Goal: Task Accomplishment & Management: Manage account settings

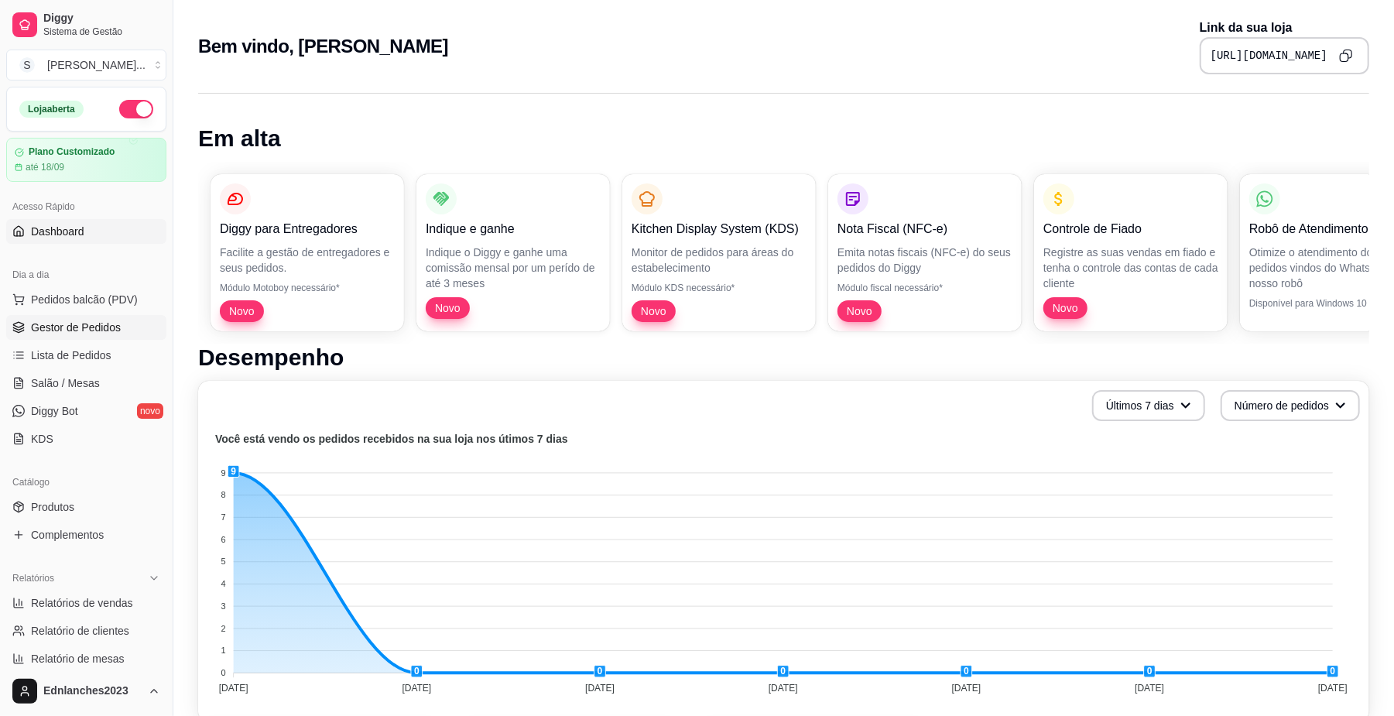
click at [81, 327] on span "Gestor de Pedidos" at bounding box center [76, 327] width 90 height 15
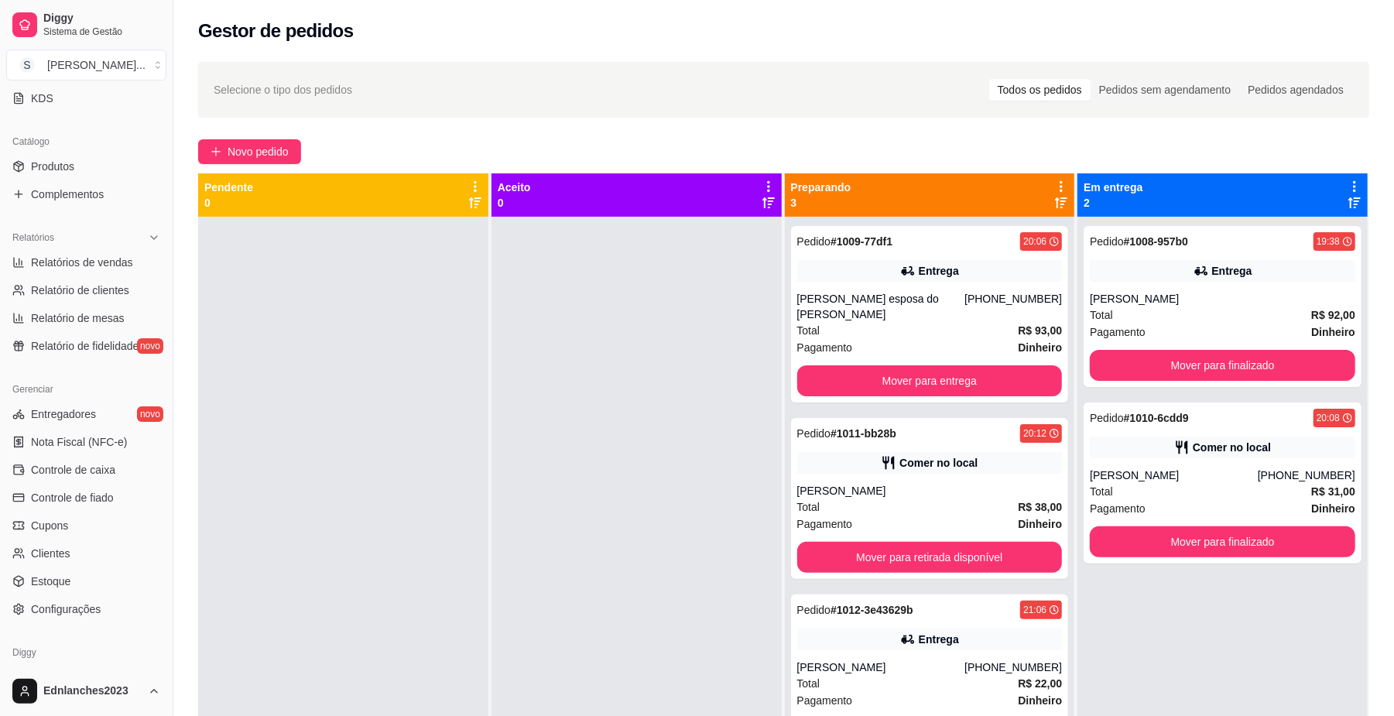
scroll to position [398, 0]
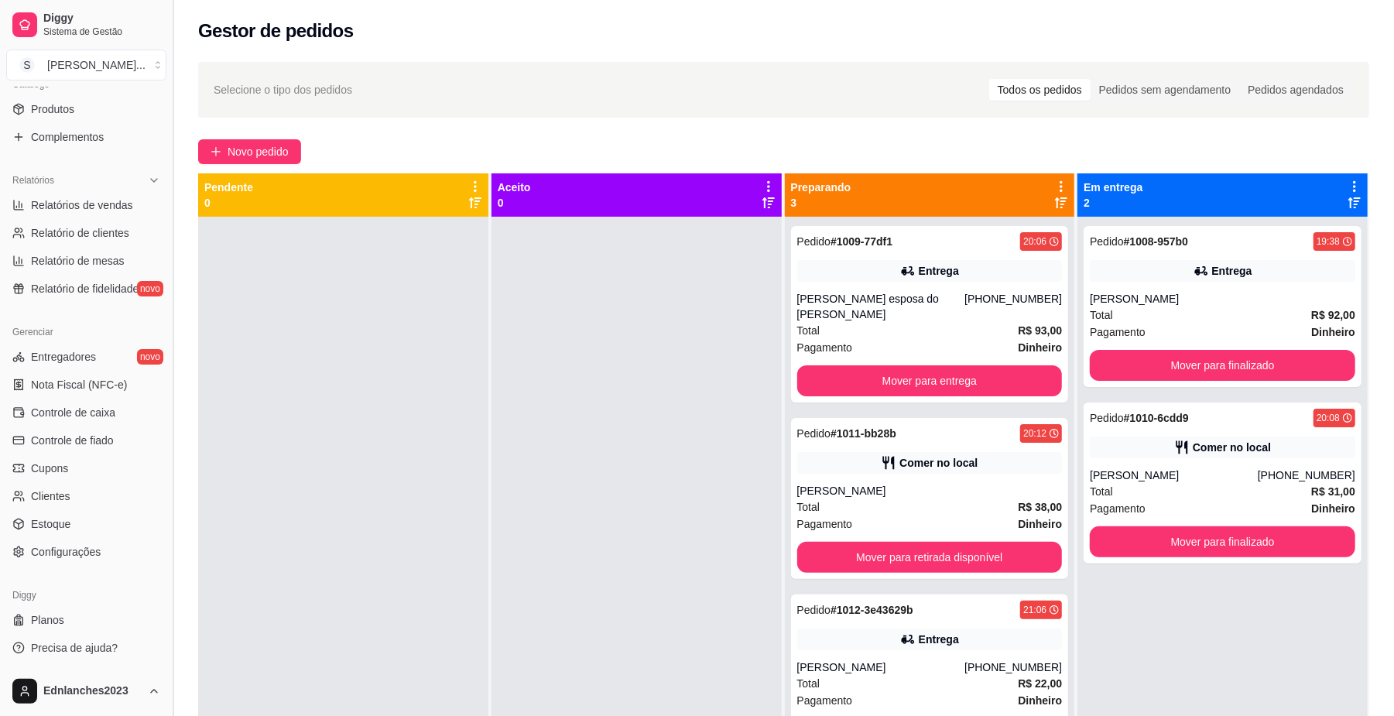
drag, startPoint x: 168, startPoint y: 530, endPoint x: 168, endPoint y: 552, distance: 21.7
click at [168, 552] on button "Toggle Sidebar" at bounding box center [172, 358] width 12 height 716
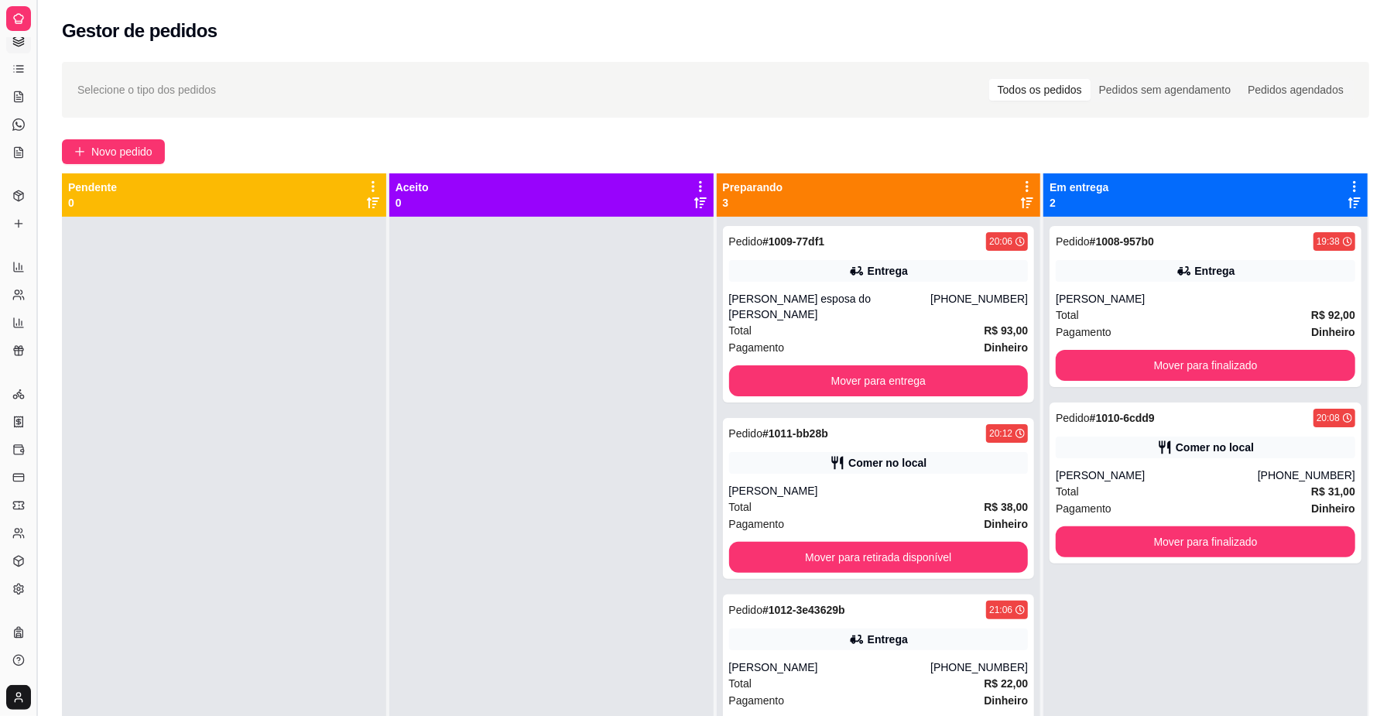
scroll to position [85, 0]
drag, startPoint x: 32, startPoint y: 260, endPoint x: 107, endPoint y: 233, distance: 79.1
click at [107, 233] on div "Diggy Sistema de Gestão S Sorriso Lanch ... Programa de impressão automática nã…" at bounding box center [697, 476] width 1394 height 952
drag, startPoint x: 38, startPoint y: 229, endPoint x: 68, endPoint y: 236, distance: 31.0
click at [68, 236] on div "Diggy Sistema de Gestão S Sorriso Lanch ... Programa de impressão automática nã…" at bounding box center [697, 476] width 1394 height 952
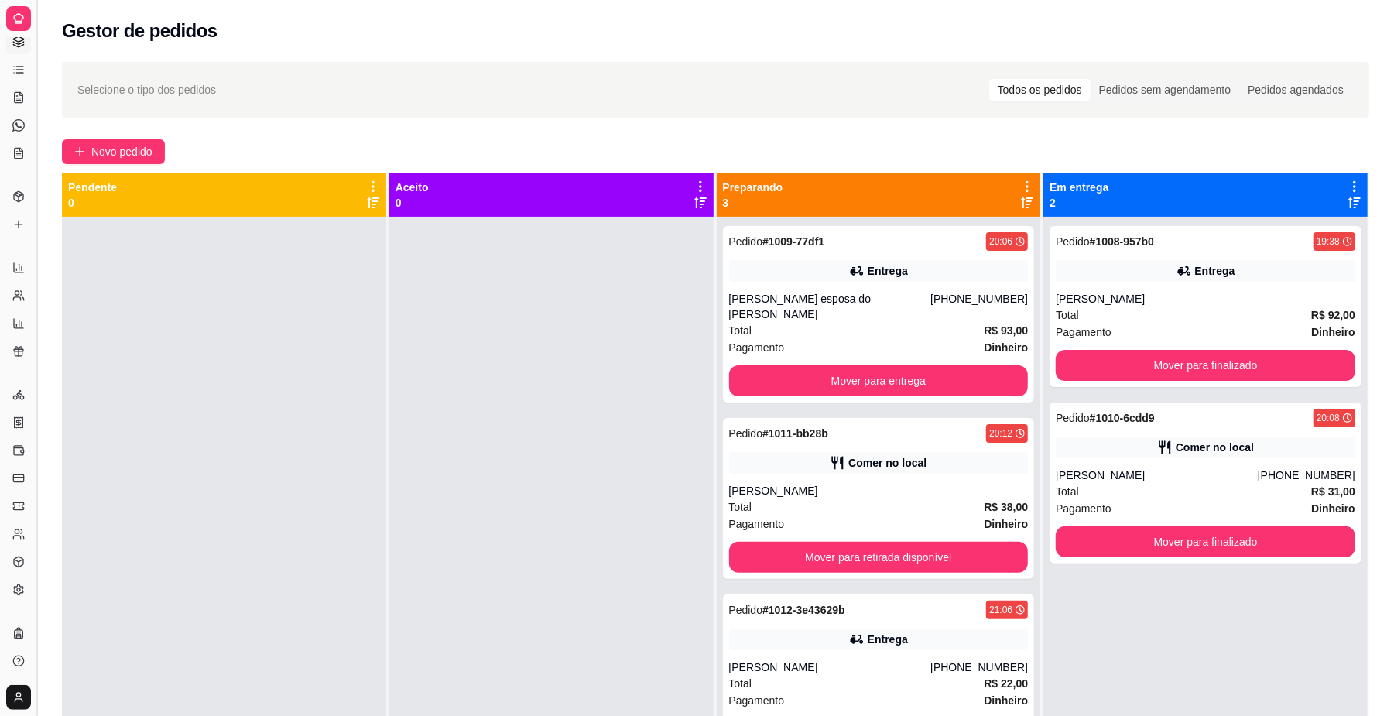
click at [37, 245] on button "Toggle Sidebar" at bounding box center [36, 358] width 12 height 716
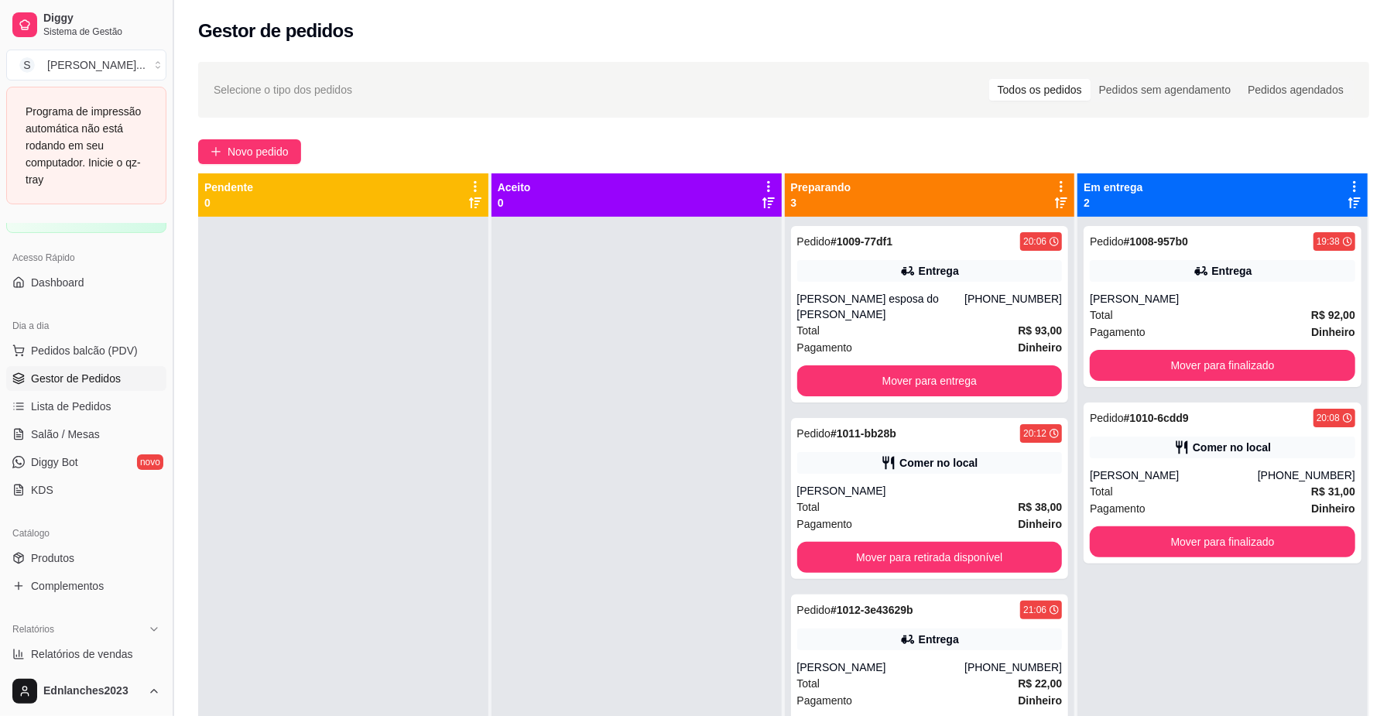
scroll to position [283, 0]
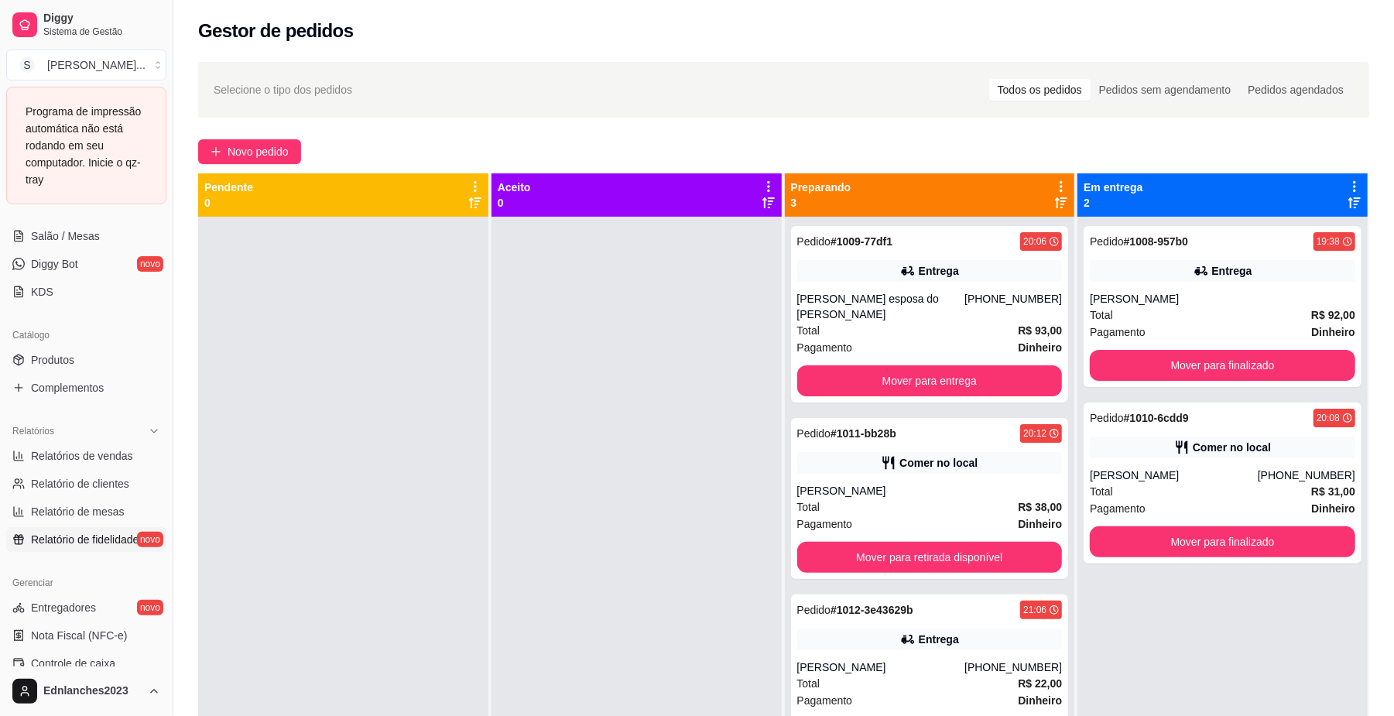
click at [127, 543] on span "Relatório de fidelidade" at bounding box center [85, 539] width 108 height 15
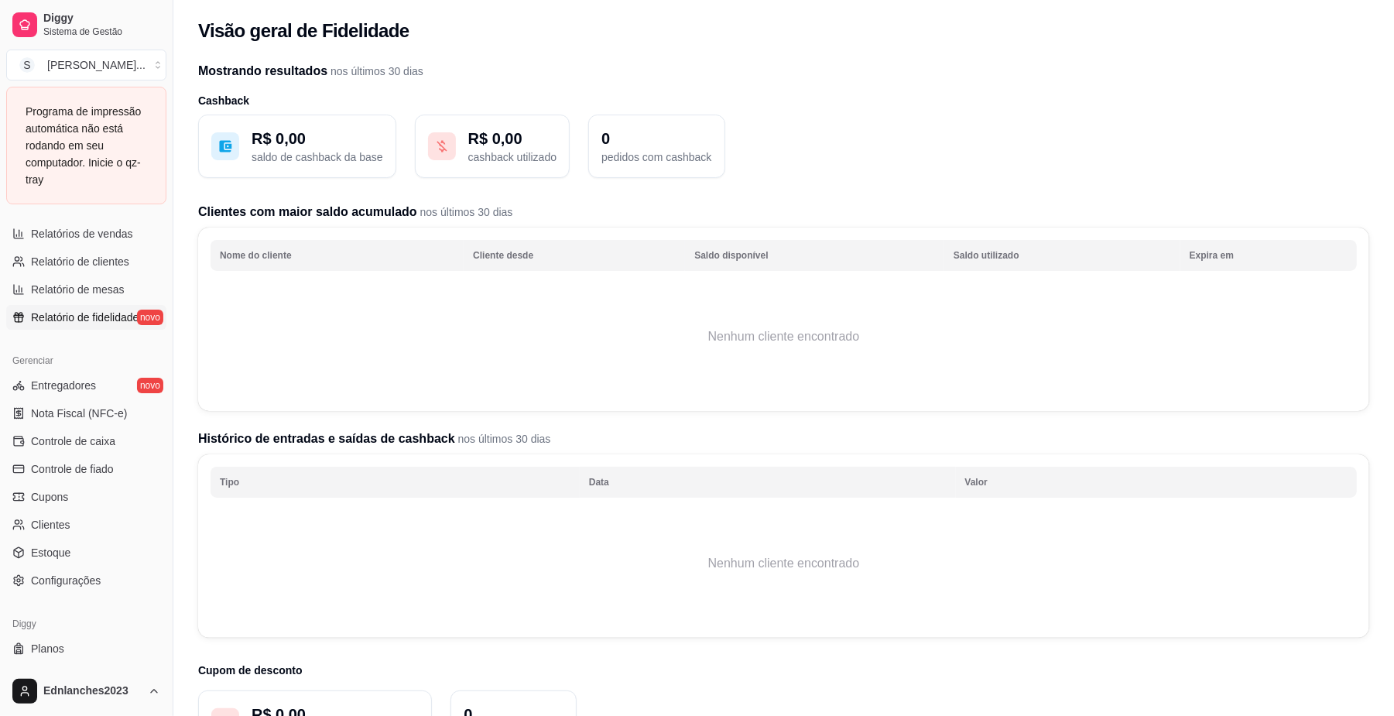
scroll to position [534, 0]
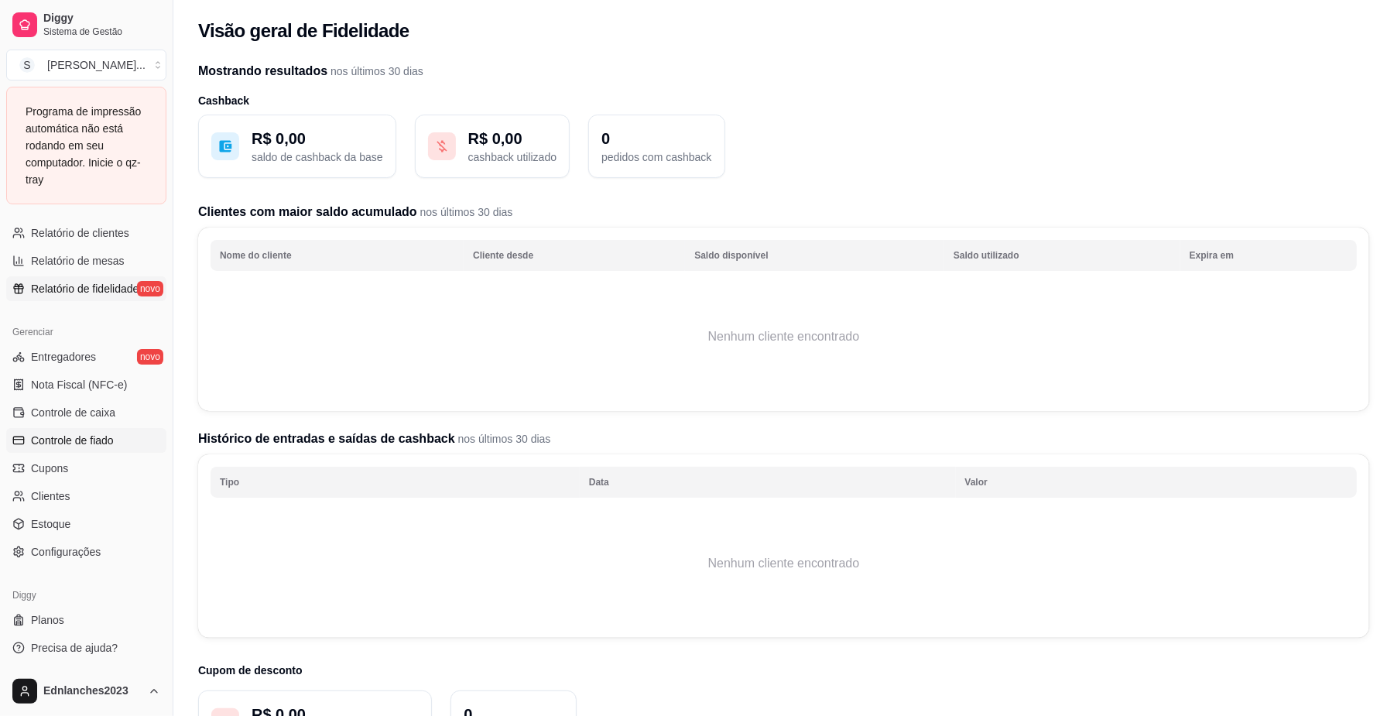
click at [88, 446] on span "Controle de fiado" at bounding box center [72, 440] width 83 height 15
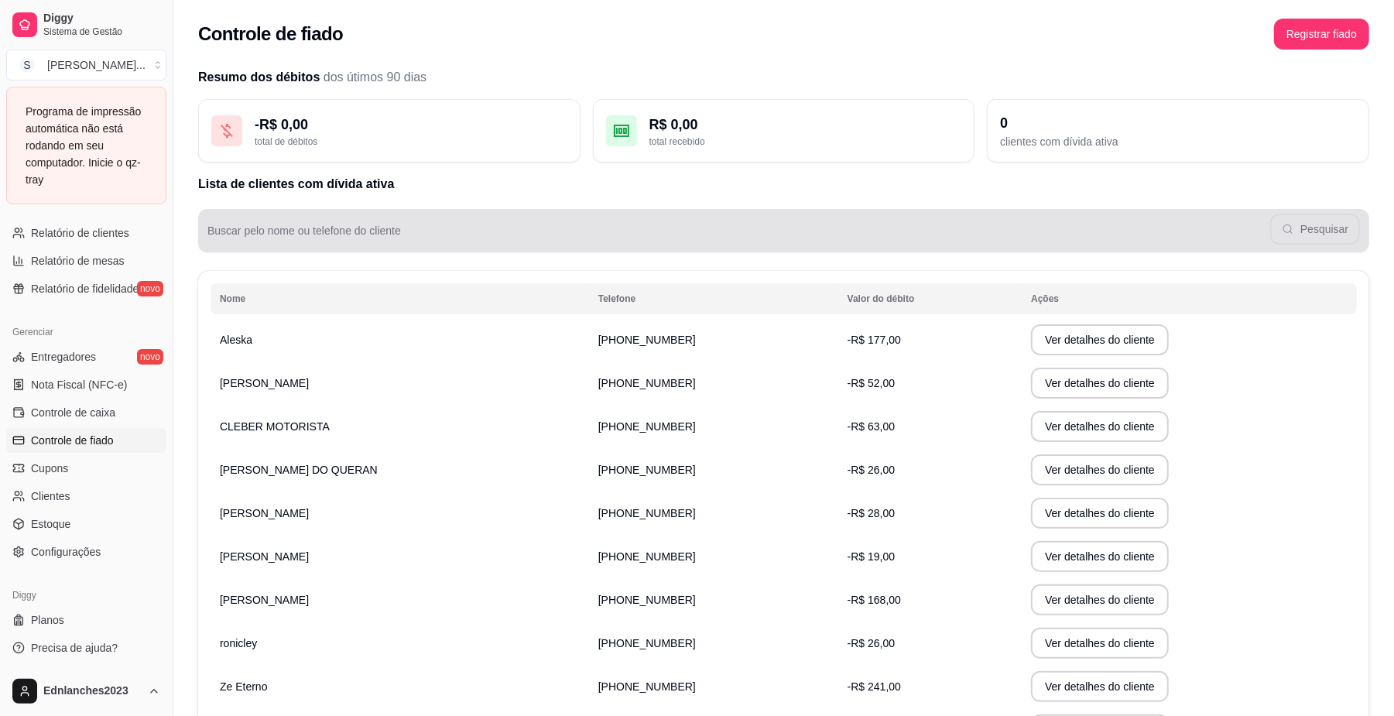
click at [595, 224] on div "Pesquisar" at bounding box center [783, 230] width 1152 height 31
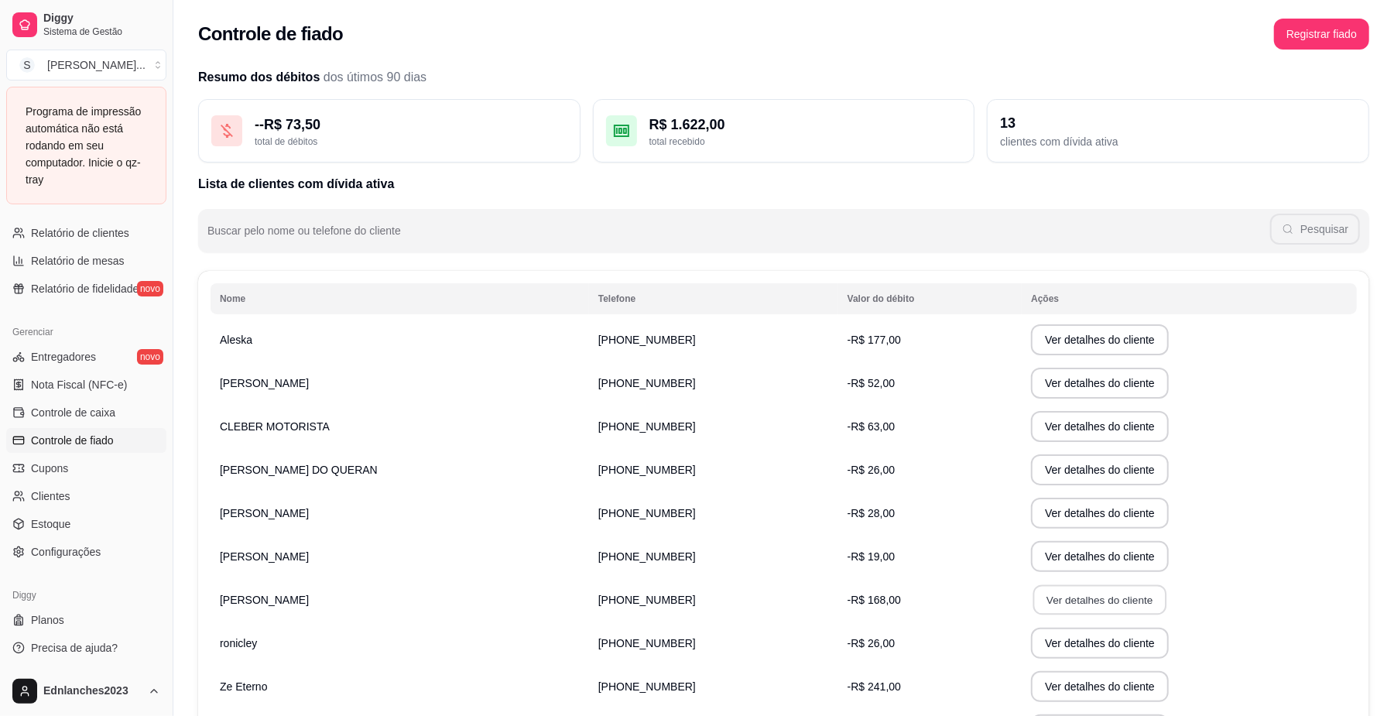
click at [1033, 604] on button "Ver detalhes do cliente" at bounding box center [1099, 600] width 133 height 30
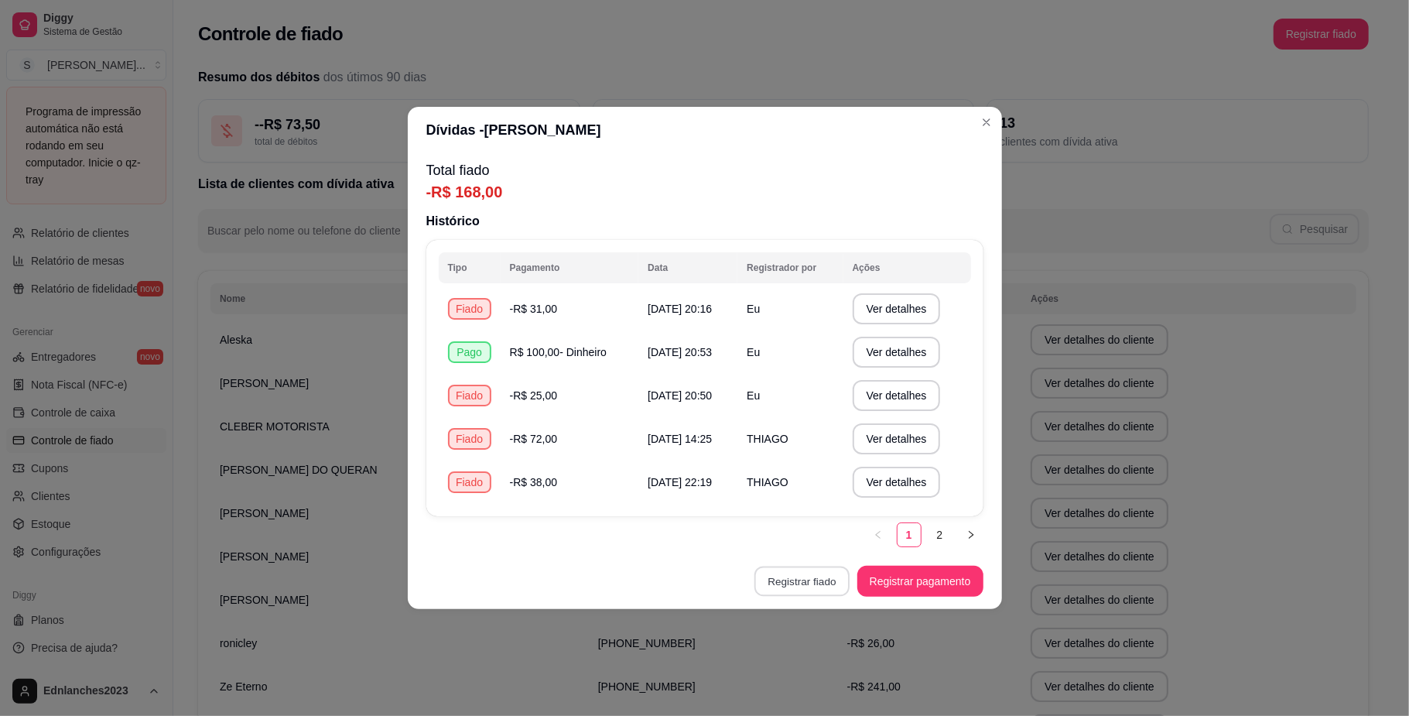
click at [797, 580] on button "Registrar fiado" at bounding box center [801, 581] width 95 height 30
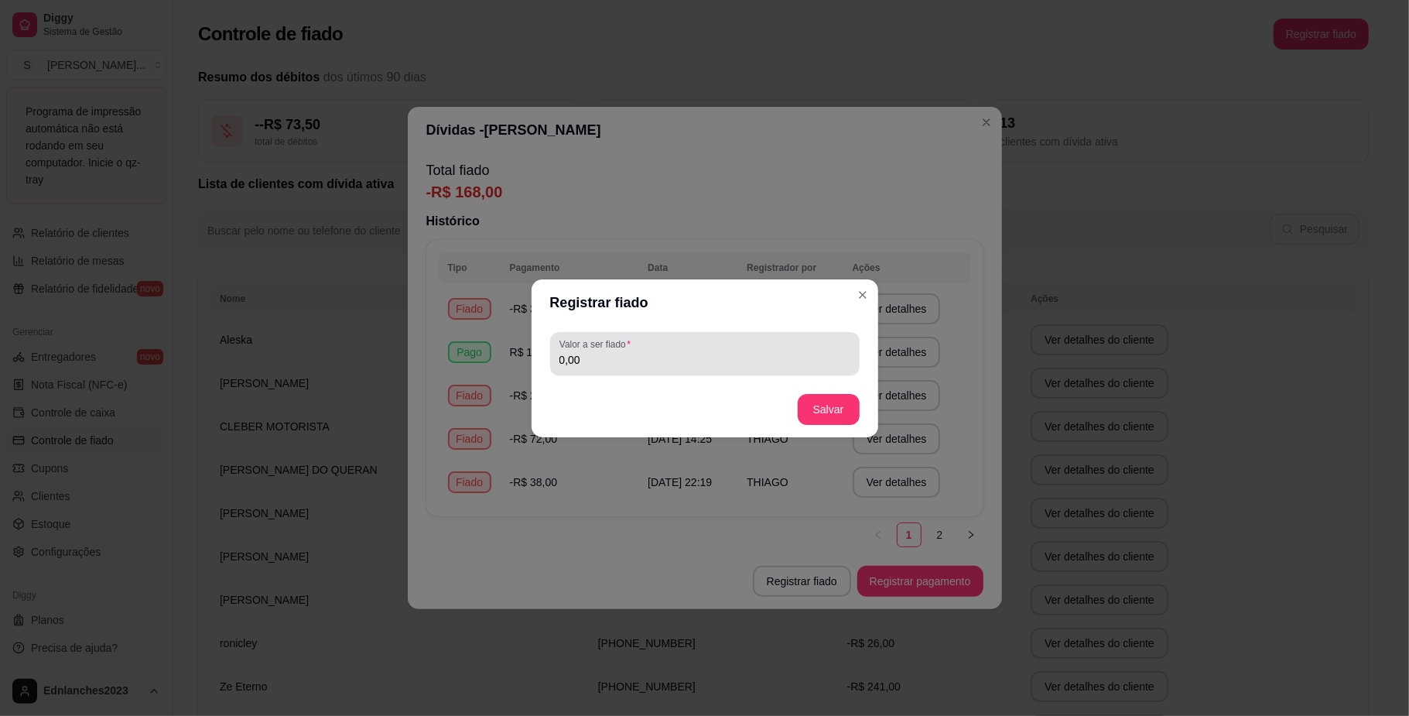
click at [607, 357] on input "0,00" at bounding box center [704, 359] width 291 height 15
type input "168,00"
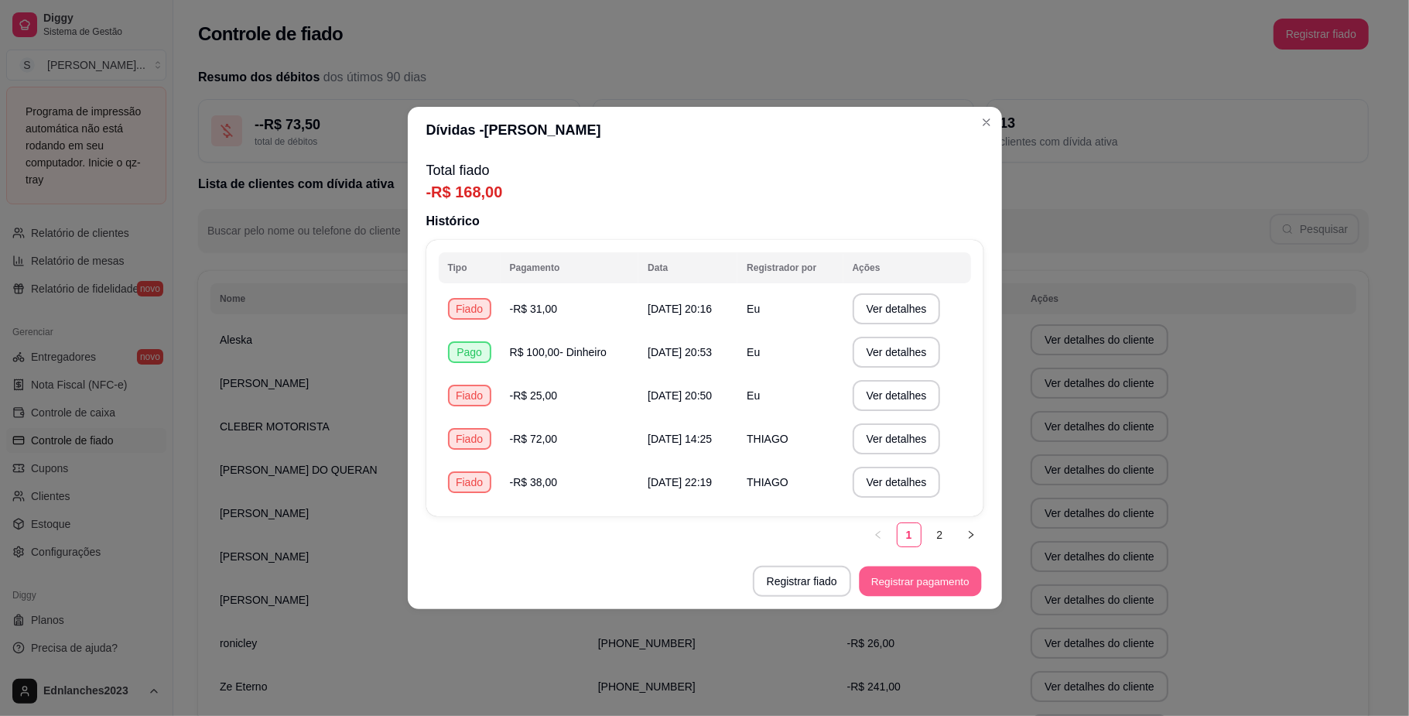
click at [894, 586] on button "Registrar pagamento" at bounding box center [920, 581] width 122 height 30
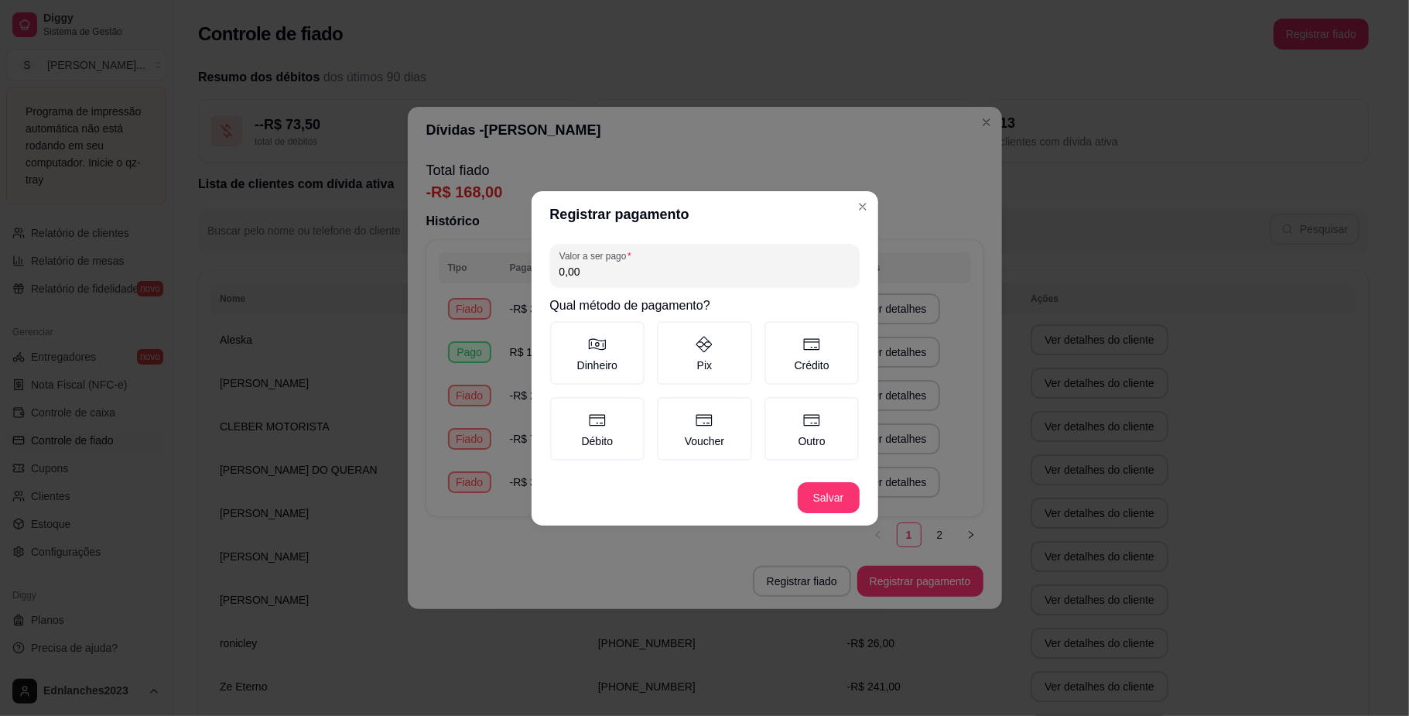
click at [582, 279] on input "0,00" at bounding box center [704, 271] width 291 height 15
type input "168,00"
click at [819, 494] on button "Salvar" at bounding box center [829, 497] width 60 height 30
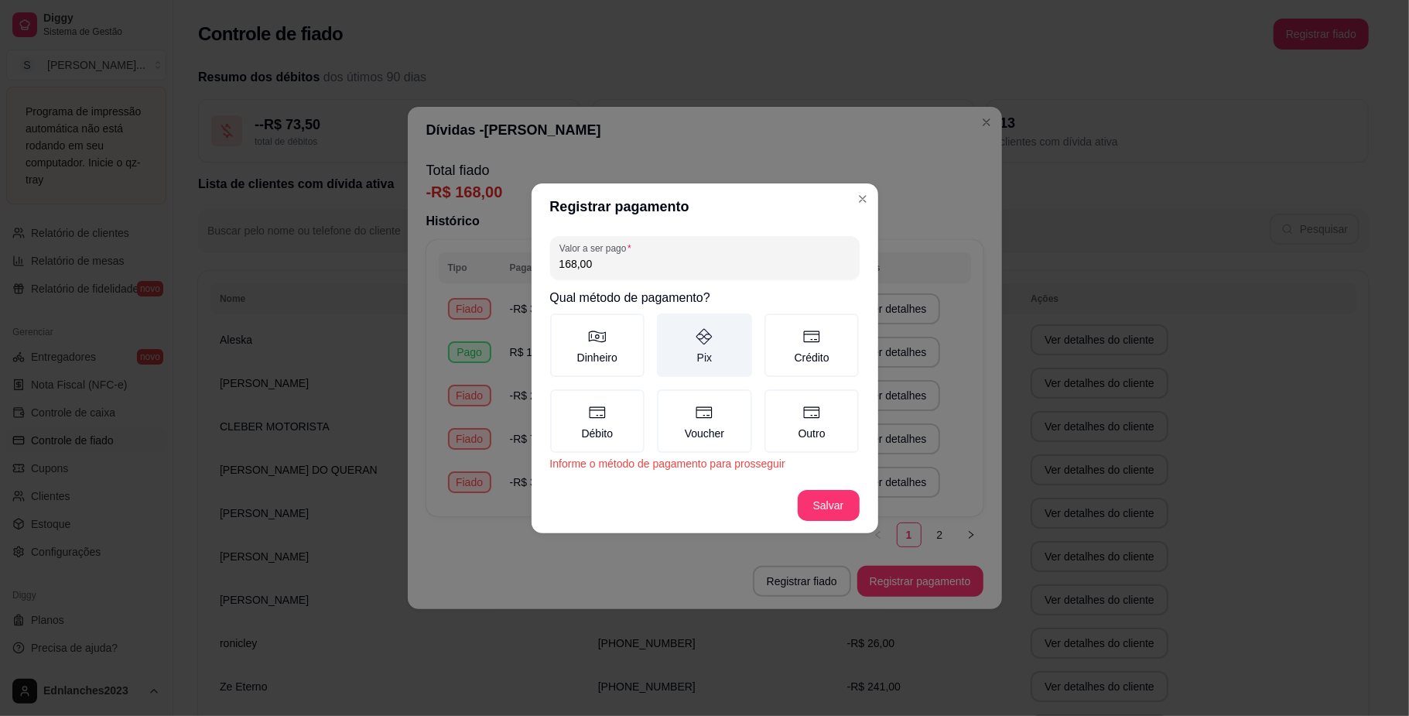
click at [703, 336] on icon at bounding box center [704, 336] width 19 height 19
click at [669, 325] on button "Pix" at bounding box center [662, 319] width 12 height 12
